Goal: Find specific page/section: Find specific page/section

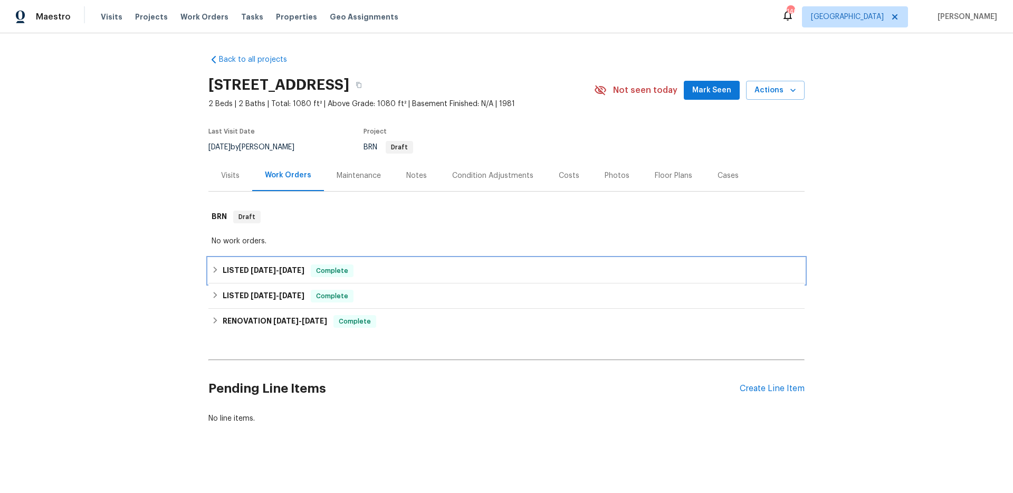
click at [280, 278] on div "LISTED [DATE] - [DATE] Complete" at bounding box center [506, 270] width 596 height 25
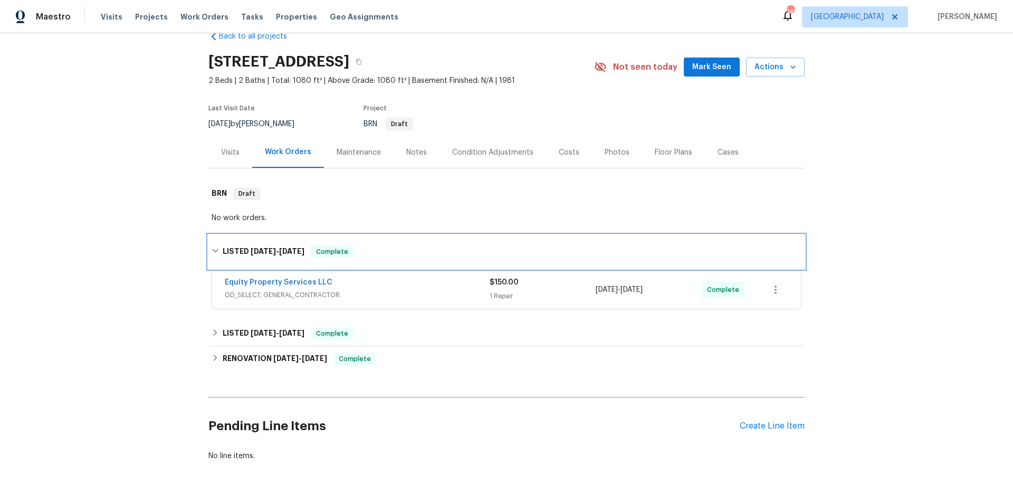
scroll to position [26, 0]
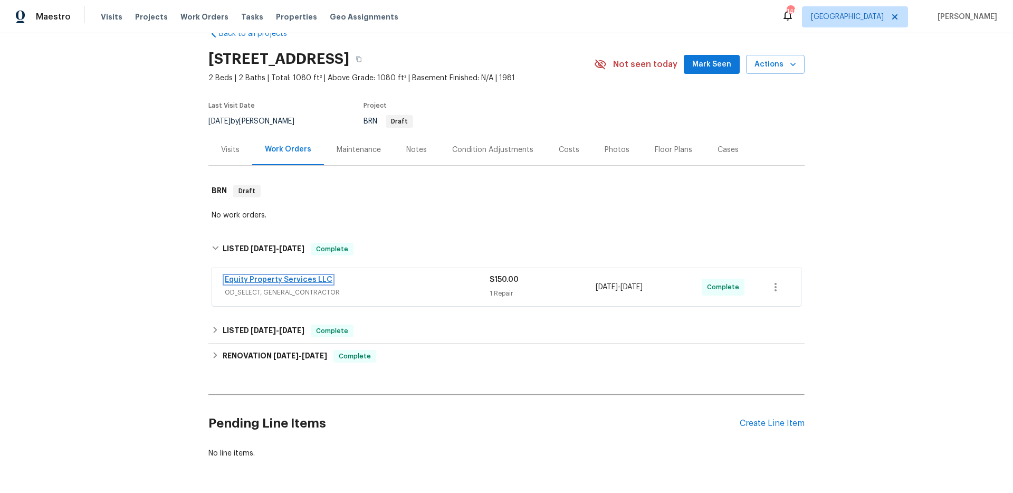
click at [302, 279] on link "Equity Property Services LLC" at bounding box center [279, 279] width 108 height 7
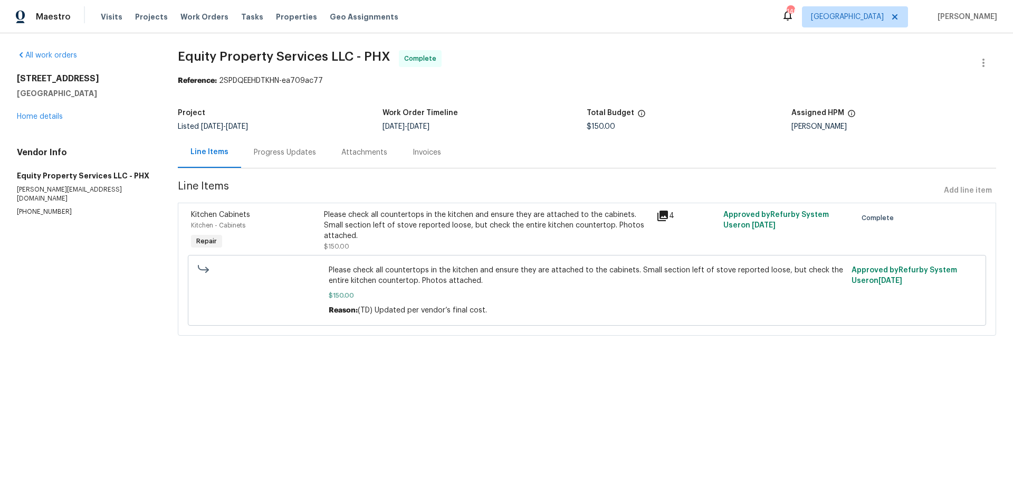
click at [658, 215] on icon at bounding box center [662, 215] width 11 height 11
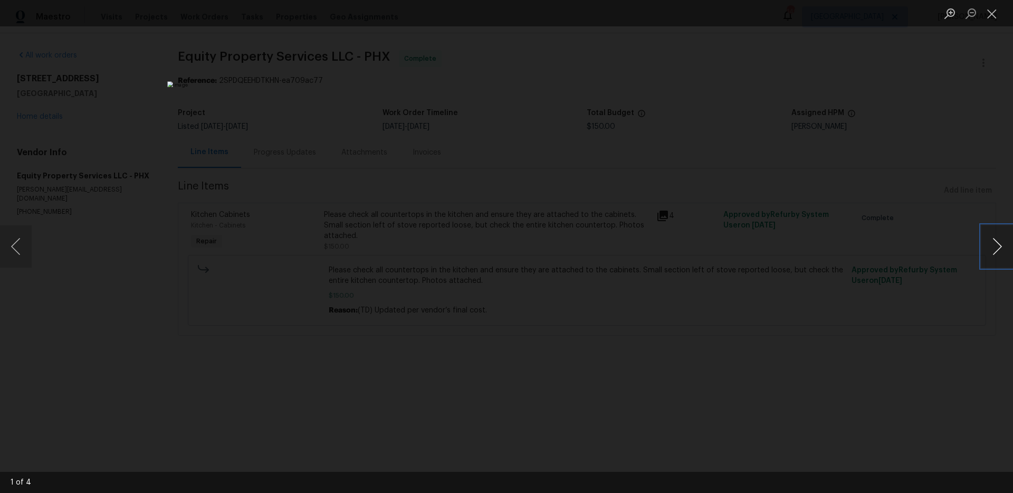
click at [998, 244] on button "Next image" at bounding box center [997, 246] width 32 height 42
click at [885, 240] on div "Lightbox" at bounding box center [506, 246] width 1013 height 493
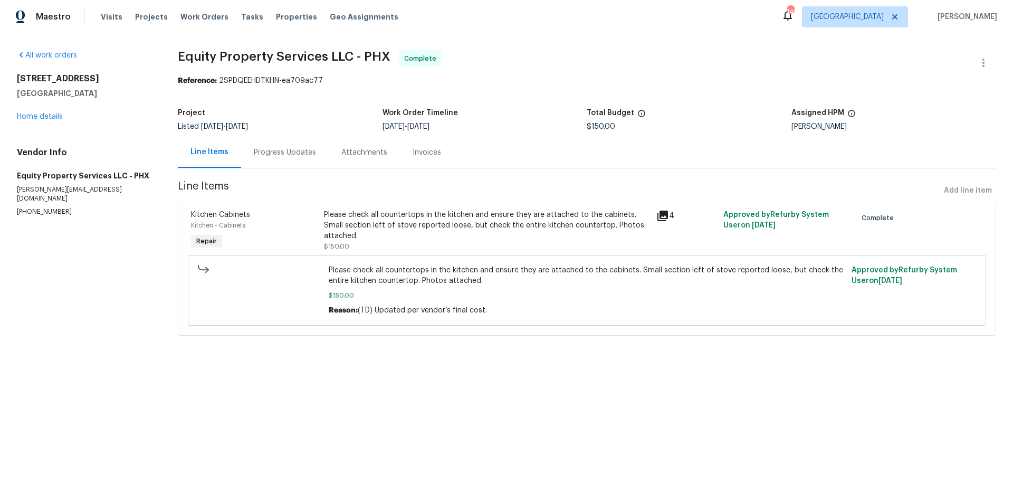
click at [660, 212] on icon at bounding box center [662, 215] width 11 height 11
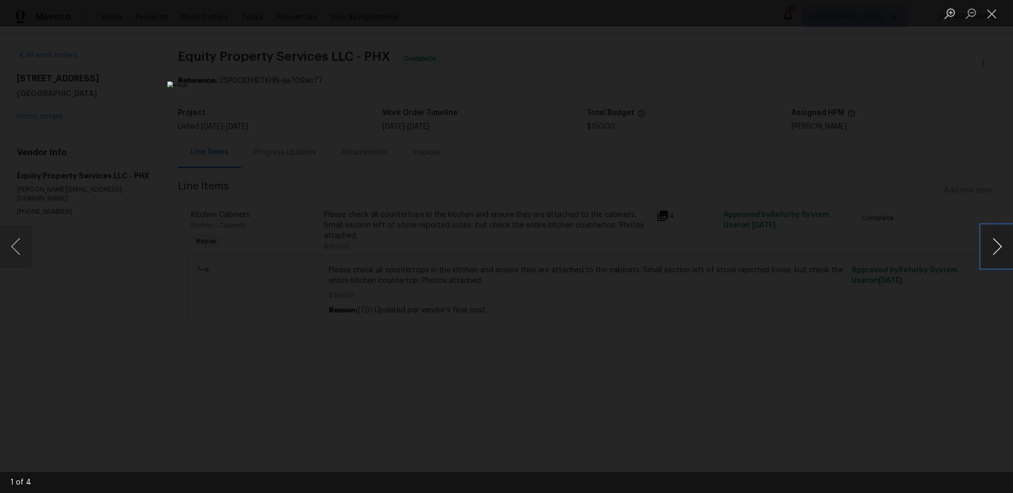
click at [1000, 252] on button "Next image" at bounding box center [997, 246] width 32 height 42
click at [507, 249] on img "Lightbox" at bounding box center [506, 246] width 1013 height 493
click at [993, 244] on button "Next image" at bounding box center [997, 246] width 32 height 42
click at [498, 248] on img "Lightbox" at bounding box center [506, 246] width 1013 height 493
click at [999, 250] on button "Next image" at bounding box center [997, 246] width 32 height 42
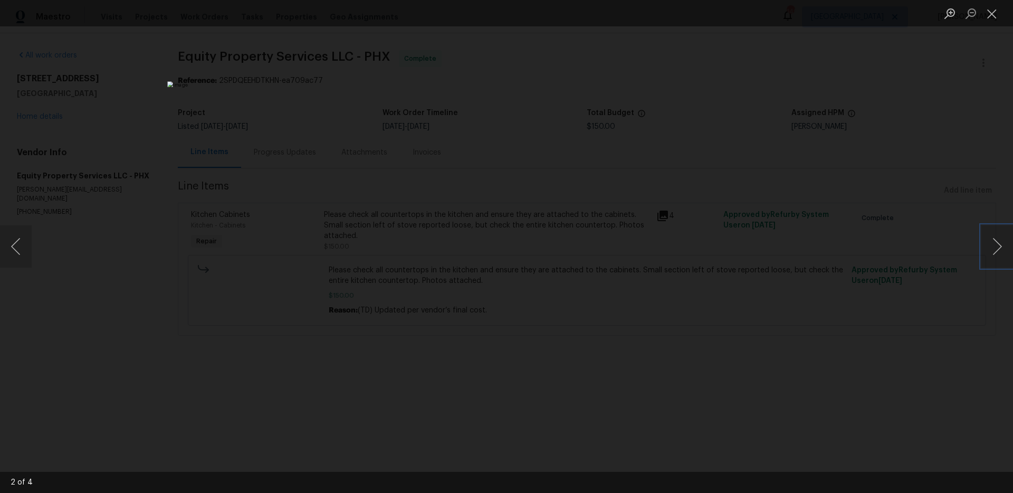
click at [509, 241] on img "Lightbox" at bounding box center [506, 246] width 678 height 330
click at [809, 265] on div "Lightbox" at bounding box center [506, 246] width 1013 height 493
click at [797, 276] on div "Lightbox" at bounding box center [506, 246] width 1013 height 493
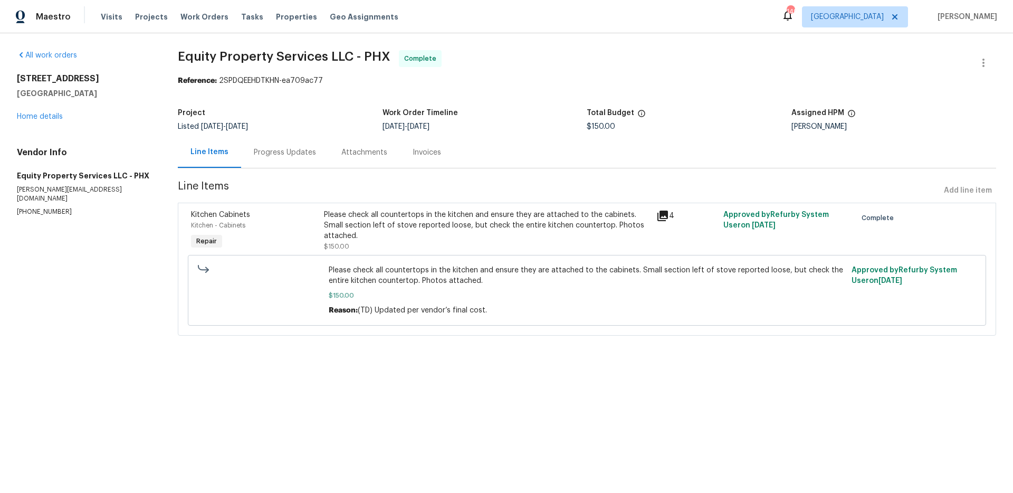
click at [419, 150] on div "Invoices" at bounding box center [426, 152] width 28 height 11
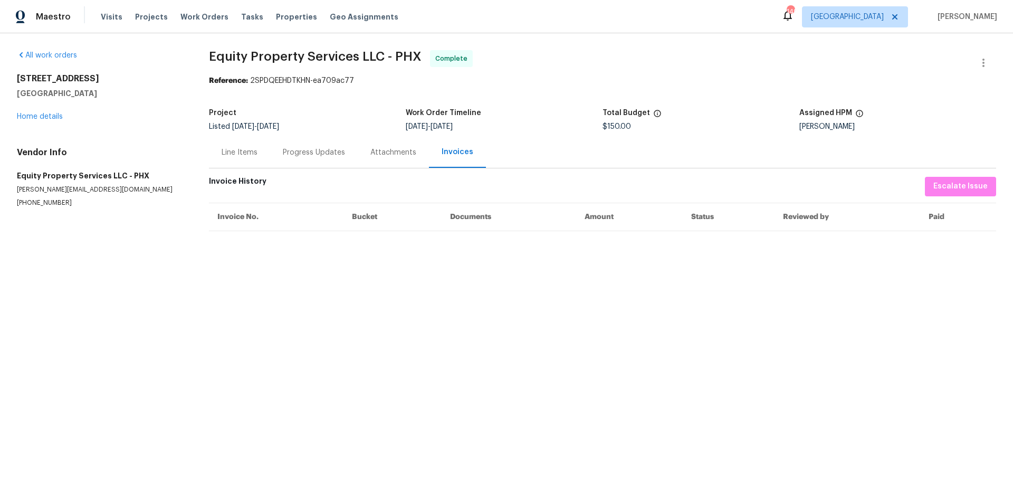
click at [455, 153] on div "Invoices" at bounding box center [458, 152] width 32 height 11
click at [394, 153] on div "Attachments" at bounding box center [393, 152] width 46 height 11
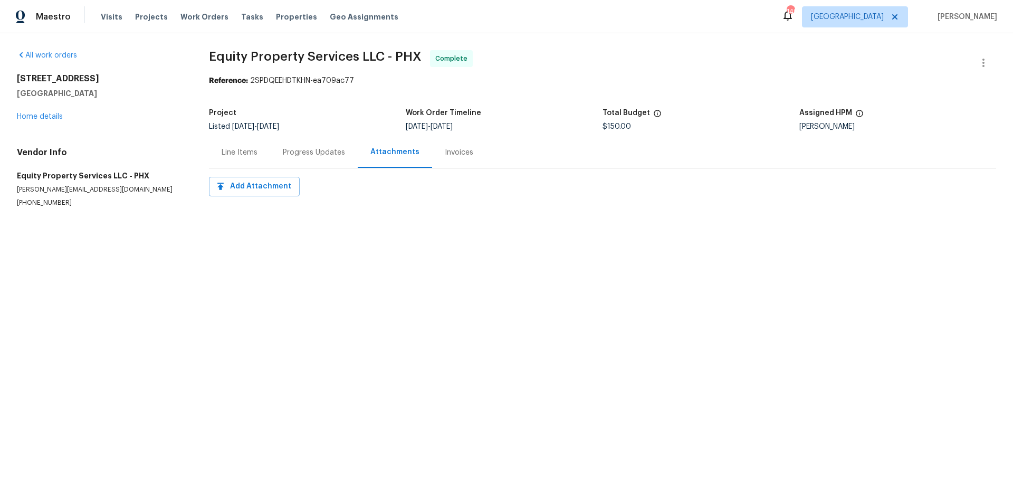
click at [331, 153] on div "Progress Updates" at bounding box center [314, 152] width 62 height 11
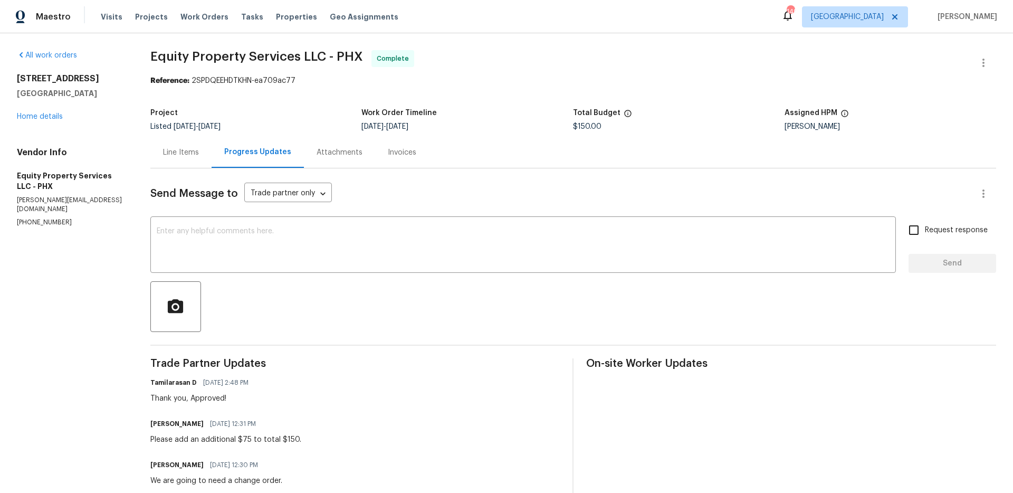
click at [185, 158] on div "Line Items" at bounding box center [180, 152] width 61 height 31
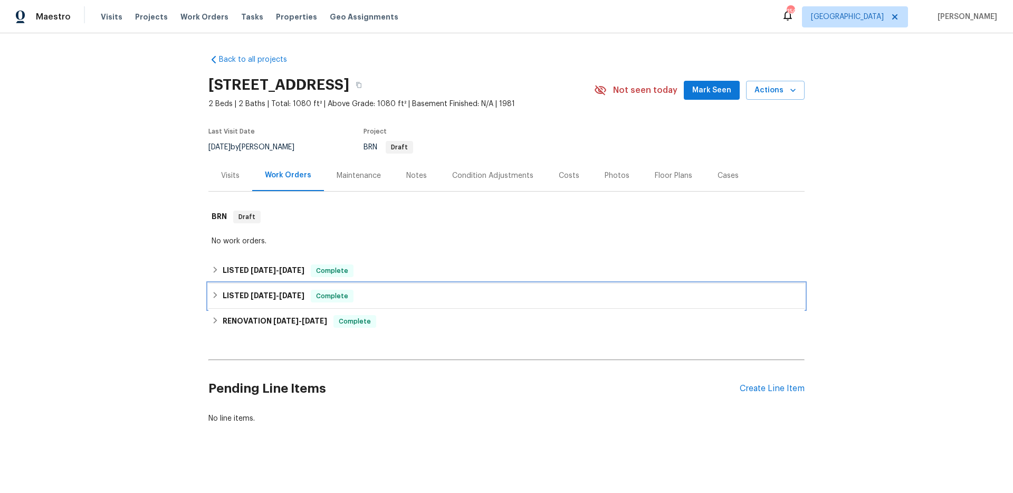
click at [281, 299] on h6 "LISTED 8/12/25 - 8/13/25" at bounding box center [264, 296] width 82 height 13
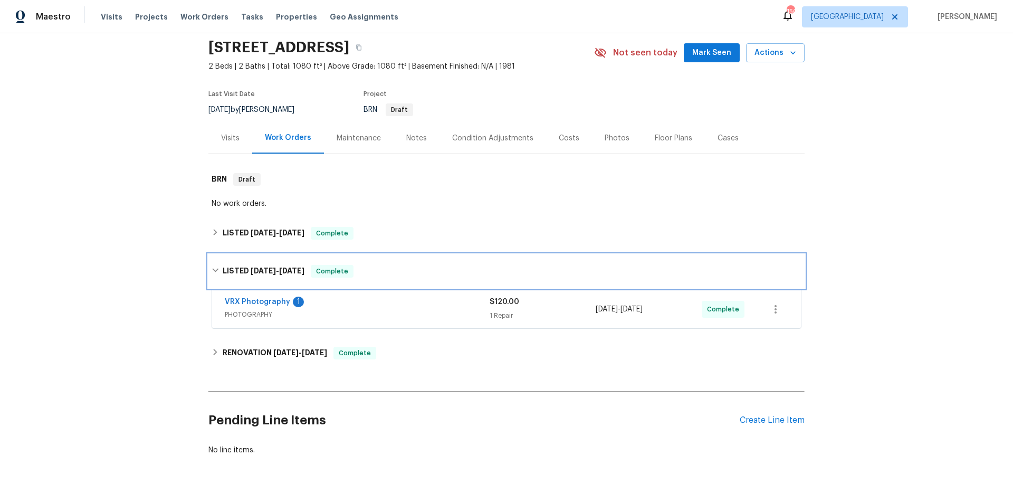
scroll to position [57, 0]
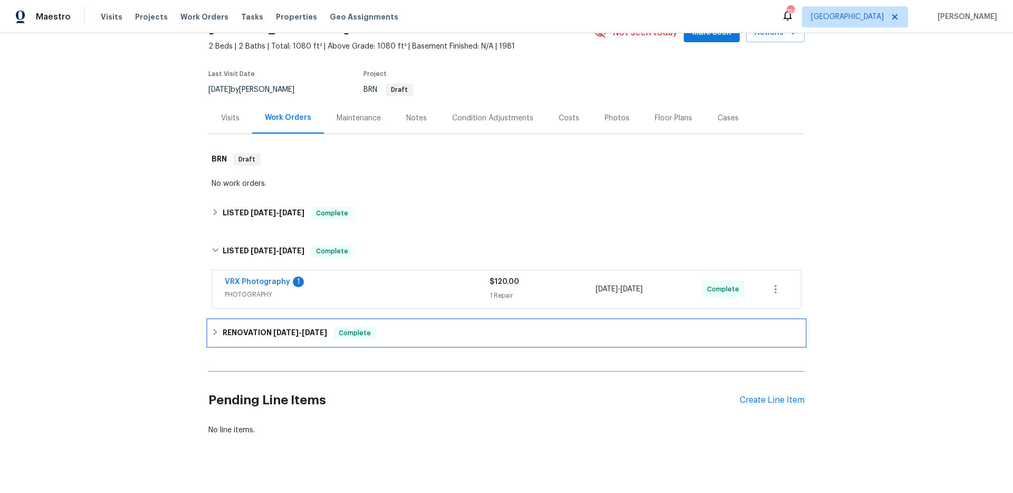
click at [282, 329] on span "[DATE]" at bounding box center [285, 332] width 25 height 7
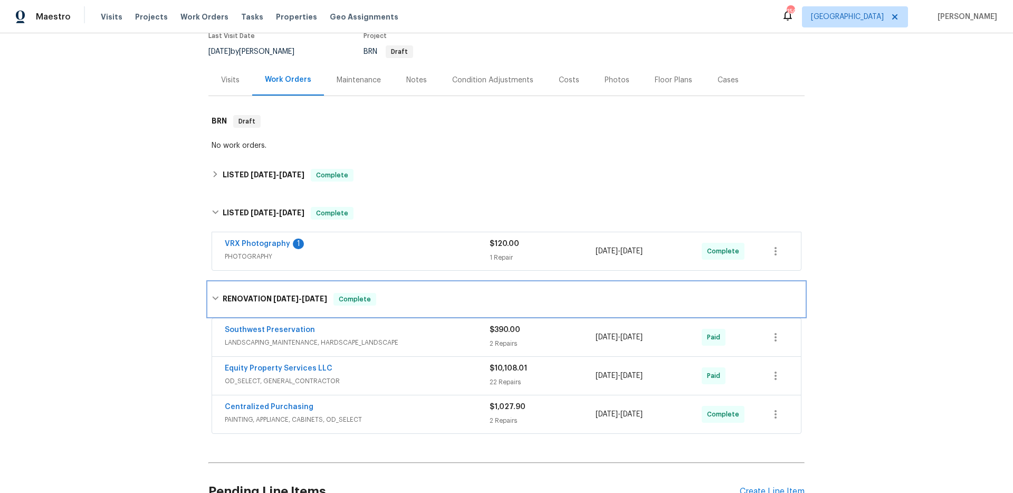
scroll to position [119, 0]
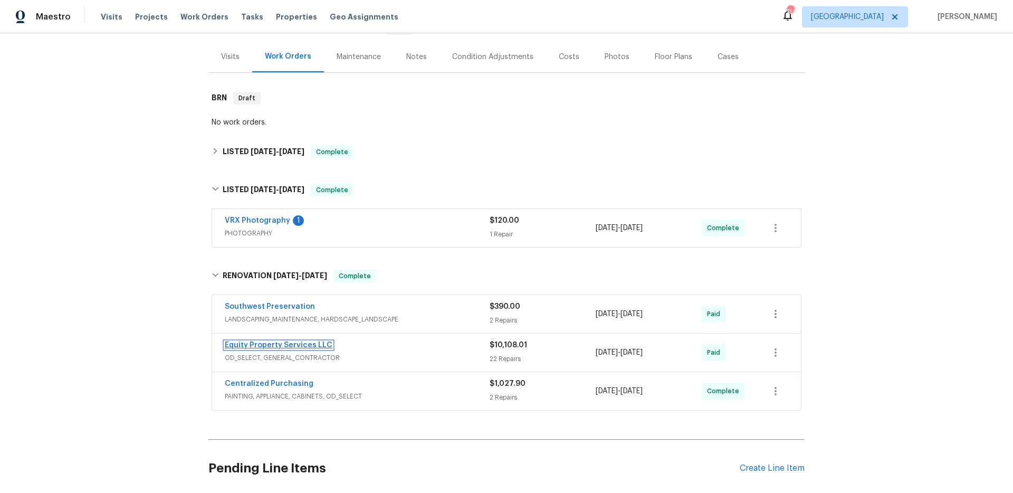
click at [310, 346] on link "Equity Property Services LLC" at bounding box center [279, 344] width 108 height 7
